Goal: Task Accomplishment & Management: Use online tool/utility

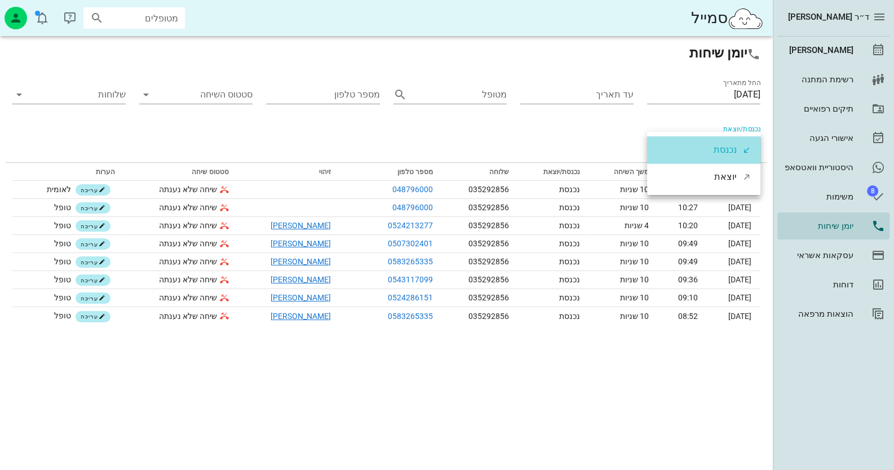
click at [725, 143] on div "נכנסת" at bounding box center [725, 149] width 23 height 27
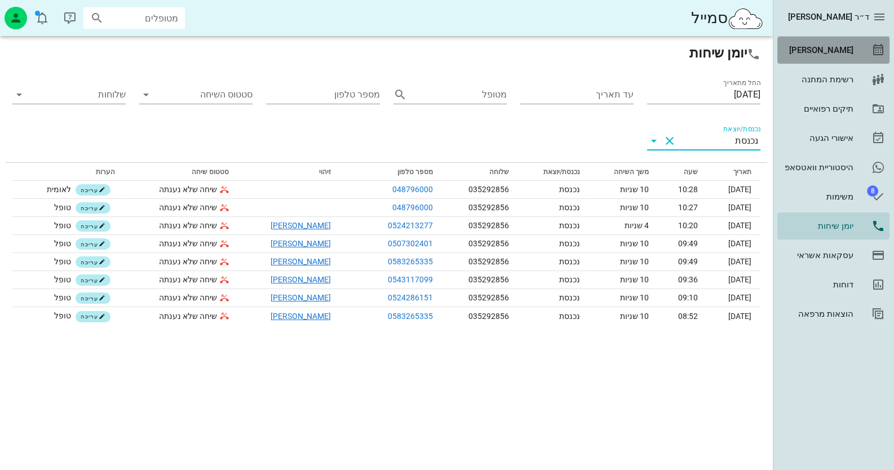
click at [815, 44] on div "[PERSON_NAME]" at bounding box center [818, 50] width 72 height 18
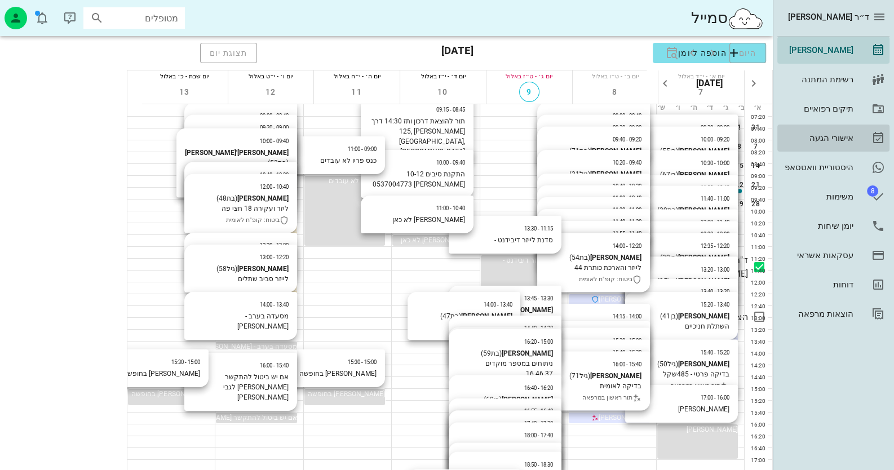
click at [818, 131] on div "אישורי הגעה" at bounding box center [818, 138] width 72 height 18
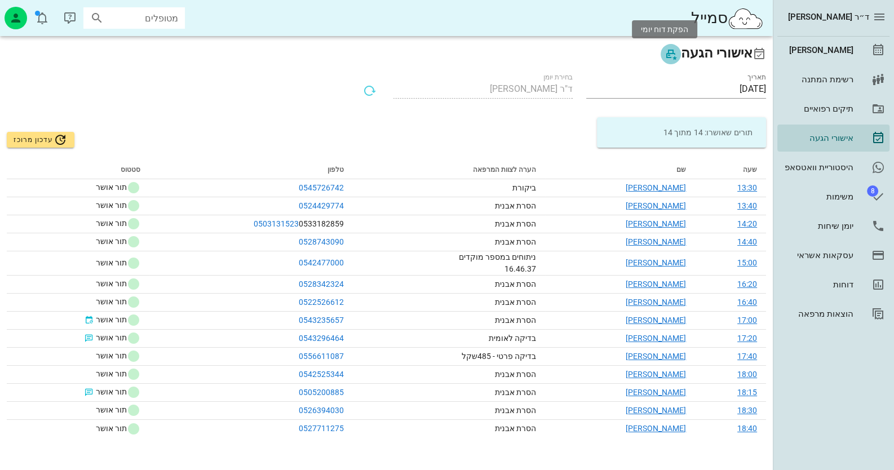
click at [664, 53] on icon "button" at bounding box center [671, 54] width 14 height 14
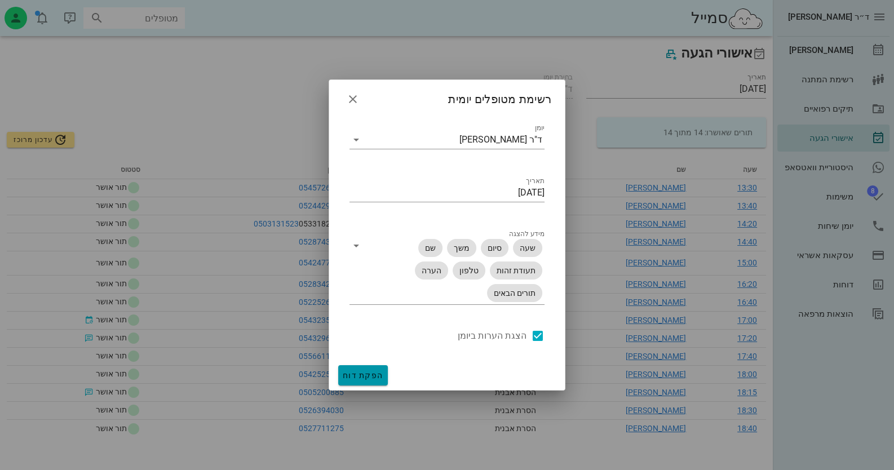
click at [358, 369] on button "הפקת דוח" at bounding box center [363, 375] width 50 height 20
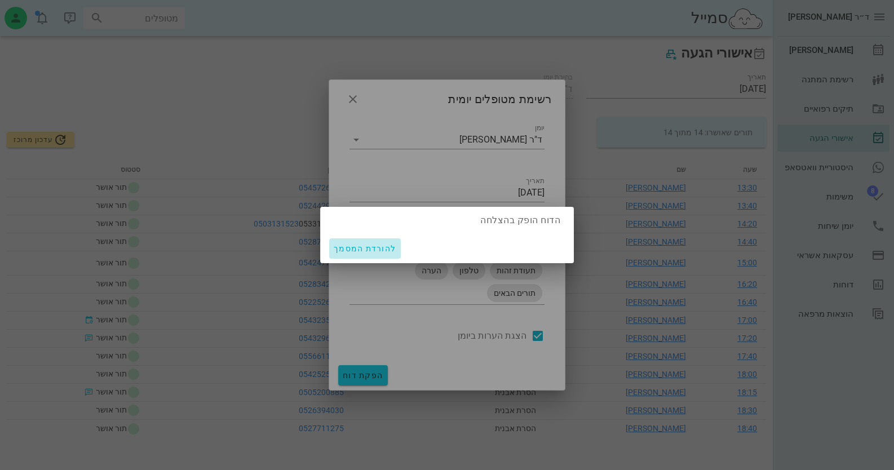
click at [352, 245] on span "להורדת המסמך" at bounding box center [365, 248] width 63 height 9
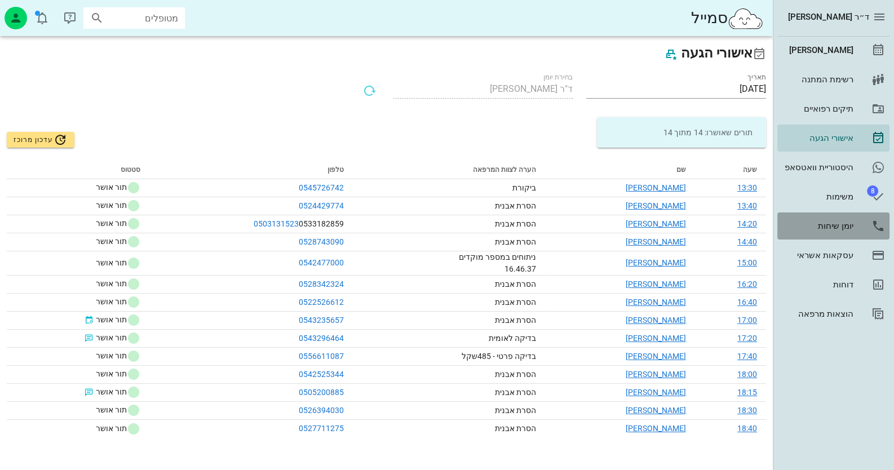
click at [842, 228] on div "יומן שיחות" at bounding box center [818, 226] width 72 height 9
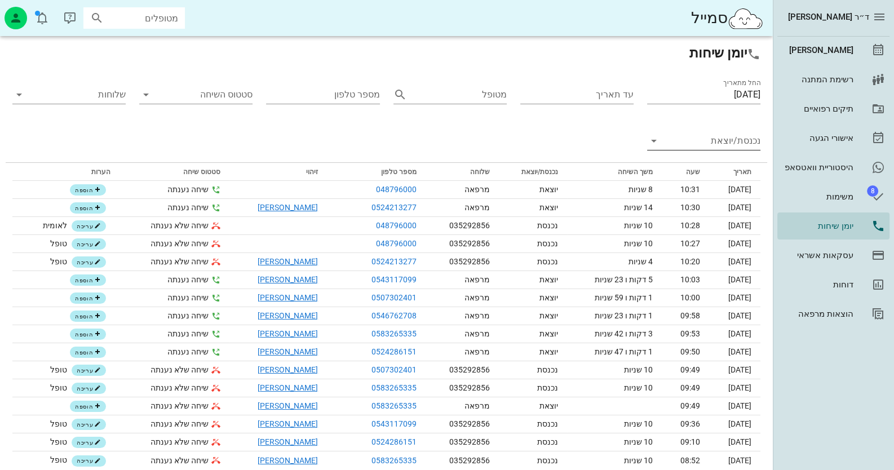
click at [733, 138] on input "נכנסת/יוצאת" at bounding box center [712, 141] width 95 height 18
click at [733, 149] on div "נכנסת" at bounding box center [725, 149] width 23 height 27
